Goal: Task Accomplishment & Management: Manage account settings

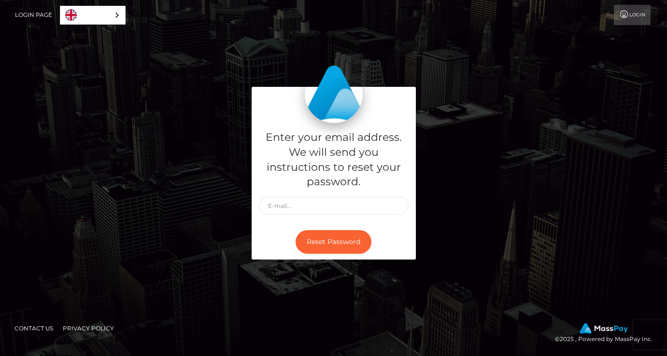
click at [522, 111] on div "Enter your email address. We will send you instructions to reset your password.…" at bounding box center [333, 178] width 550 height 182
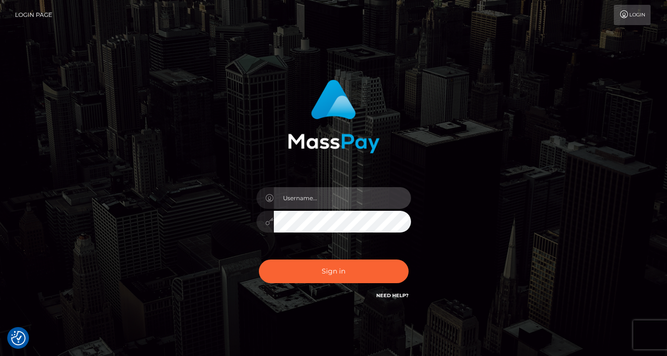
click at [305, 198] on input "text" at bounding box center [342, 198] width 137 height 22
click at [311, 198] on input "text" at bounding box center [342, 198] width 137 height 22
type input "brainsnacks19@gmail.com"
click at [259, 260] on button "Sign in" at bounding box center [334, 272] width 150 height 24
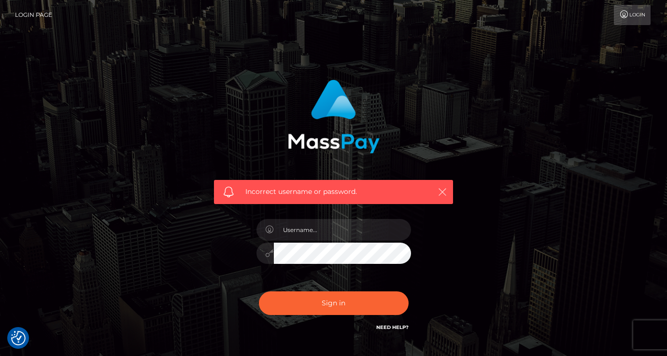
click at [446, 193] on icon "button" at bounding box center [442, 192] width 10 height 10
click at [445, 191] on icon "button" at bounding box center [442, 192] width 10 height 10
click at [394, 326] on link "Need Help?" at bounding box center [392, 327] width 32 height 6
